Goal: Task Accomplishment & Management: Use online tool/utility

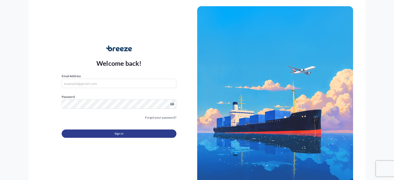
type input "[EMAIL_ADDRESS][DOMAIN_NAME]"
click at [99, 136] on button "Sign In" at bounding box center [119, 134] width 115 height 8
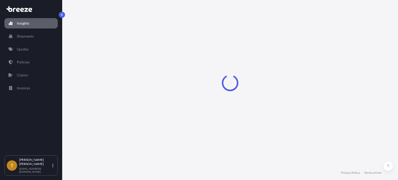
select select "2025"
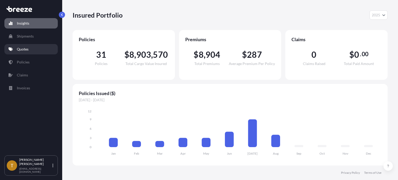
click at [24, 49] on p "Quotes" at bounding box center [23, 49] width 12 height 5
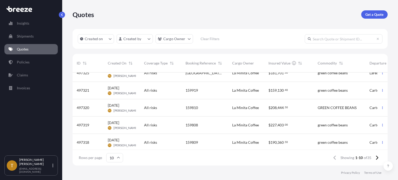
scroll to position [52, 0]
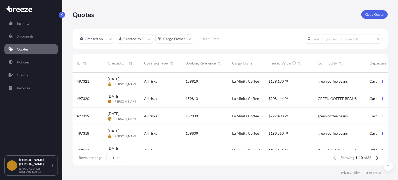
click at [213, 134] on div "159809" at bounding box center [205, 133] width 38 height 5
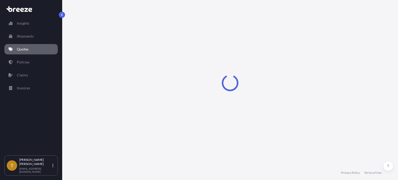
select select "Road"
select select "2"
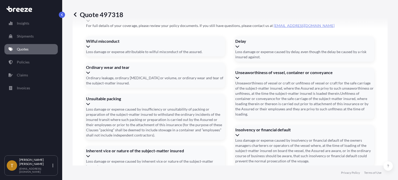
scroll to position [772, 0]
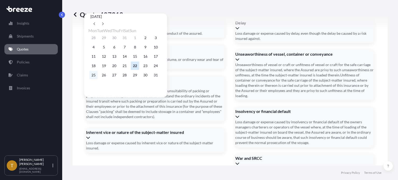
click at [91, 78] on button "25" at bounding box center [93, 75] width 8 height 8
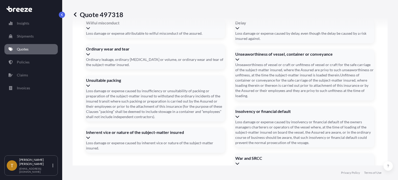
type input "[DATE]"
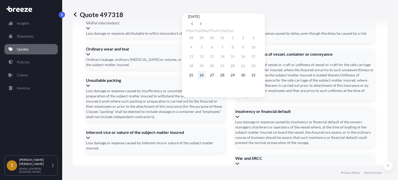
click at [201, 77] on button "26" at bounding box center [201, 75] width 8 height 8
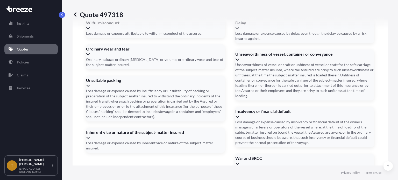
type input "[DATE]"
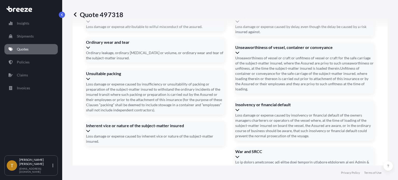
scroll to position [784, 0]
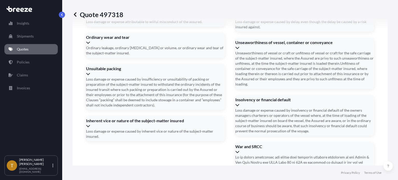
type input "5301"
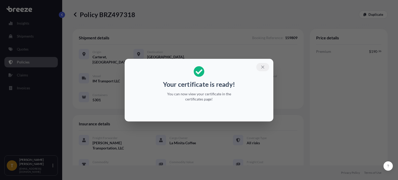
click at [262, 66] on icon "button" at bounding box center [262, 67] width 5 height 5
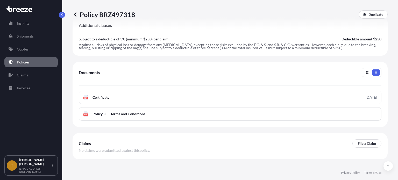
scroll to position [195, 0]
